Goal: Information Seeking & Learning: Learn about a topic

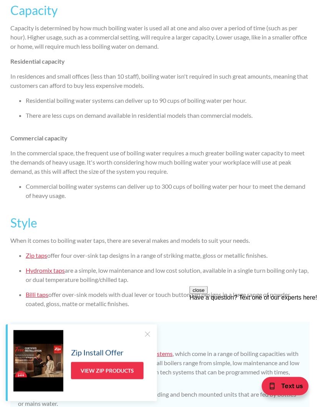
scroll to position [1263, 0]
click at [31, 274] on link "Hydromix taps" at bounding box center [45, 270] width 39 height 7
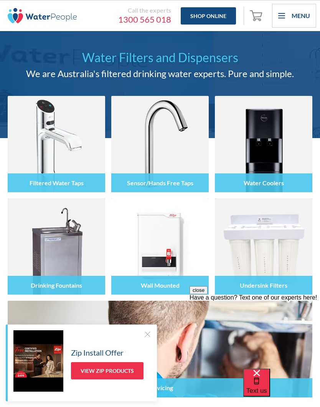
click at [43, 159] on div at bounding box center [56, 151] width 97 height 45
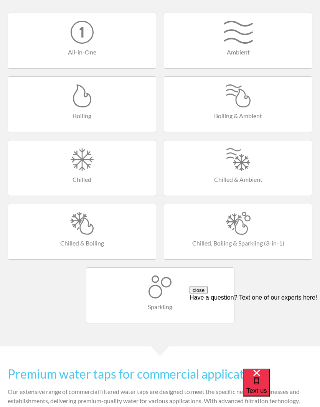
scroll to position [376, 0]
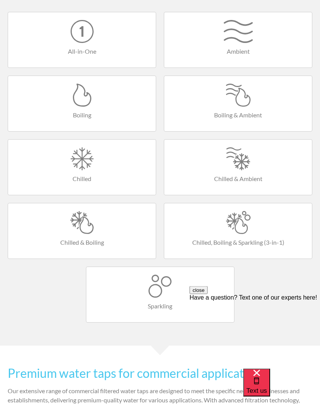
click at [52, 116] on h4 "Boiling" at bounding box center [82, 115] width 132 height 9
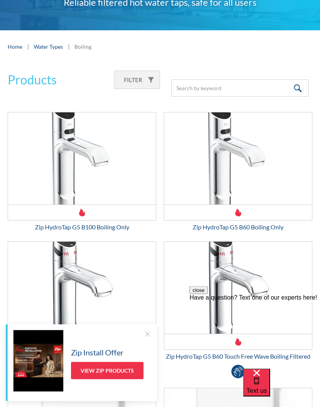
scroll to position [64, 0]
click at [70, 165] on img "Email Form 3" at bounding box center [82, 158] width 148 height 92
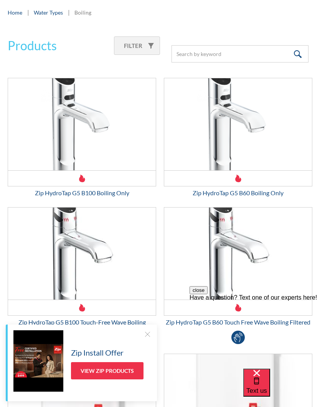
click at [223, 151] on img "Email Form 3" at bounding box center [238, 124] width 148 height 92
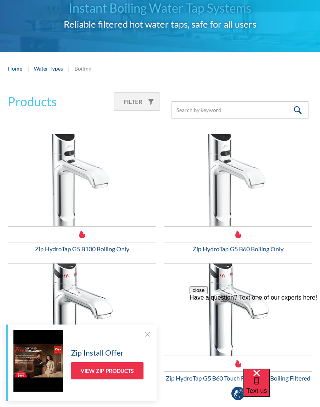
scroll to position [41, 0]
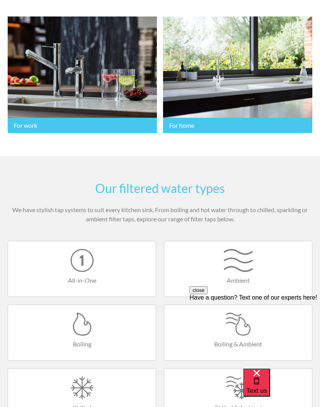
scroll to position [153, 0]
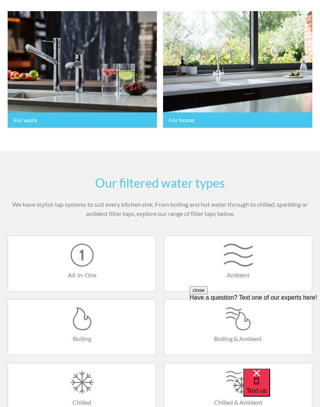
click at [104, 336] on h4 "Boiling" at bounding box center [82, 338] width 132 height 9
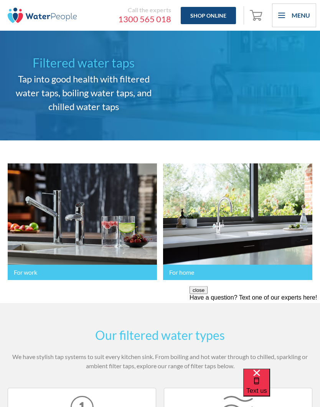
scroll to position [0, 0]
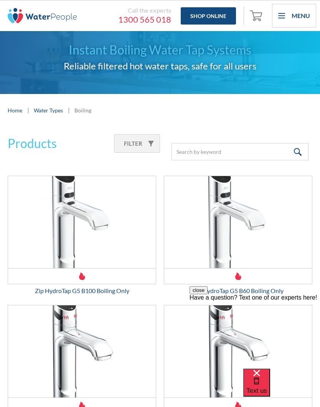
click at [122, 242] on img "Email Form 3" at bounding box center [82, 222] width 148 height 92
